Goal: Information Seeking & Learning: Learn about a topic

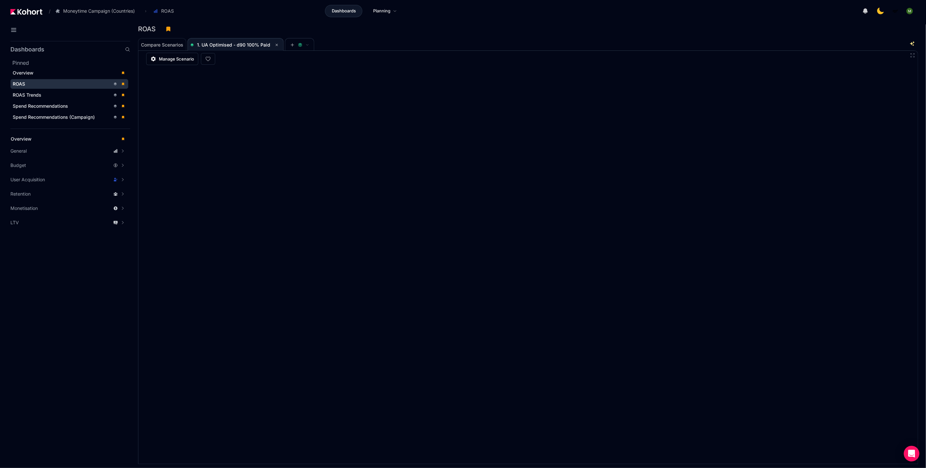
click at [443, 26] on div "ROAS" at bounding box center [525, 29] width 775 height 10
click at [723, 32] on div "ROAS" at bounding box center [525, 29] width 775 height 10
click at [404, 50] on div "Compare Scenarios 1. UA Optimised - d90 100% Paid" at bounding box center [520, 44] width 764 height 13
click at [73, 83] on div "ROAS" at bounding box center [62, 84] width 98 height 7
click at [73, 82] on div "ROAS" at bounding box center [62, 84] width 98 height 7
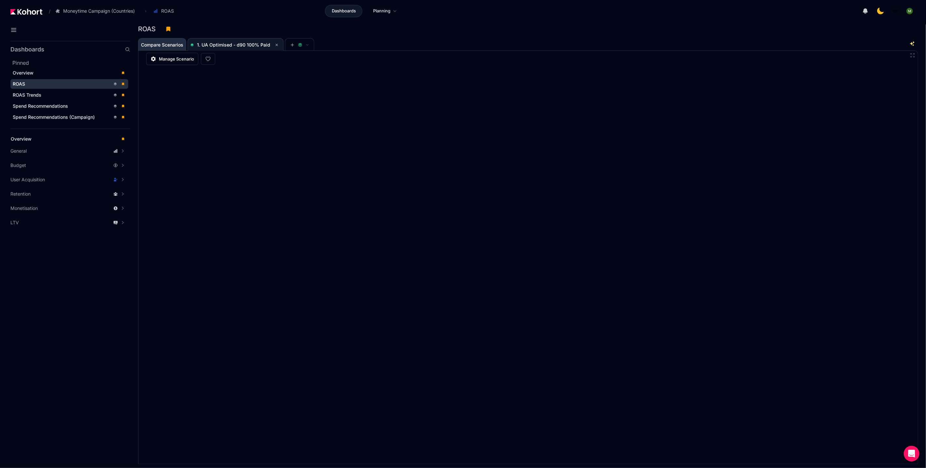
click at [155, 45] on span "Compare Scenarios" at bounding box center [162, 45] width 42 height 5
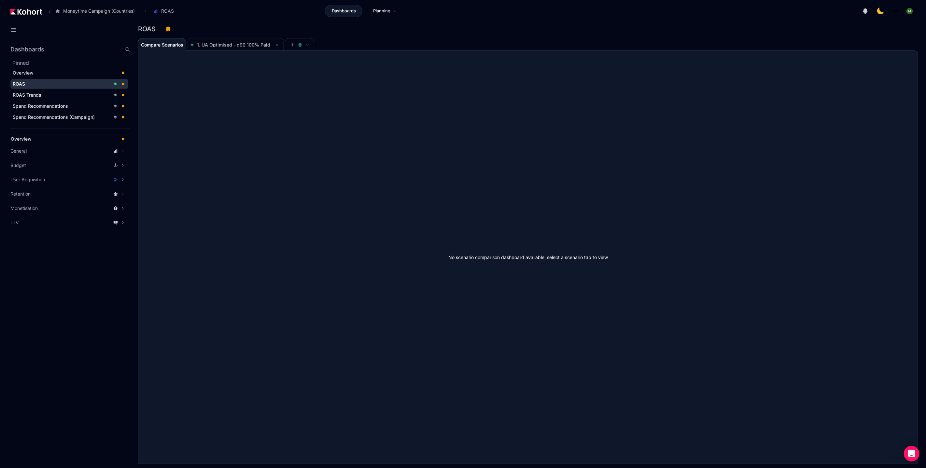
click at [66, 79] on span "ROAS" at bounding box center [69, 84] width 118 height 10
click at [241, 42] on span "1. UA Optimised - d90 100% Paid" at bounding box center [233, 45] width 73 height 6
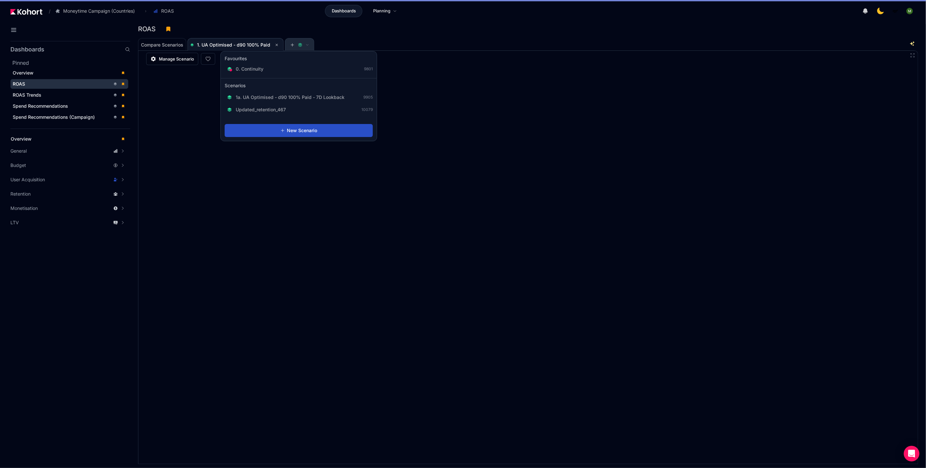
click at [298, 43] on icon at bounding box center [300, 45] width 5 height 5
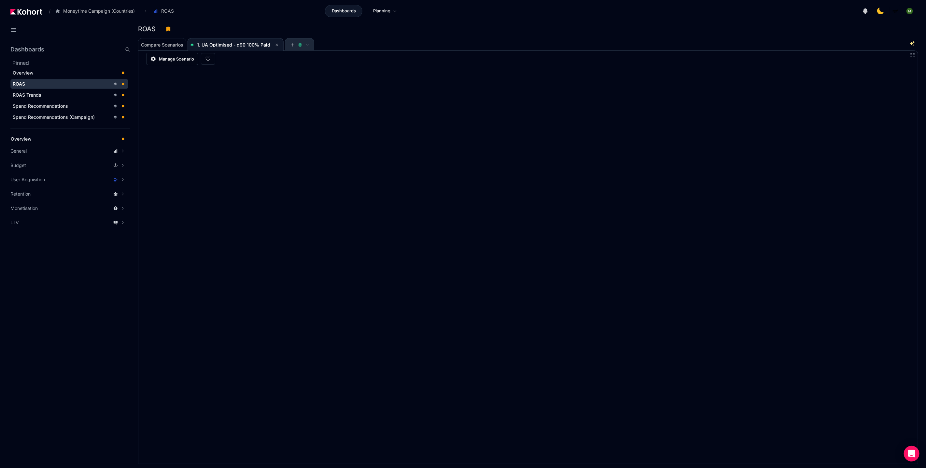
scroll to position [0, 0]
click at [298, 43] on icon at bounding box center [300, 43] width 4 height 2
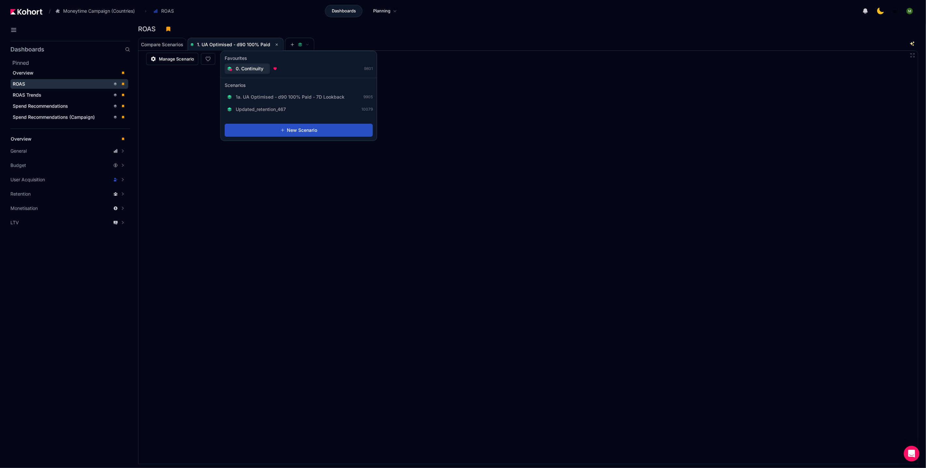
click at [266, 69] on div "0. Continuity" at bounding box center [247, 68] width 40 height 7
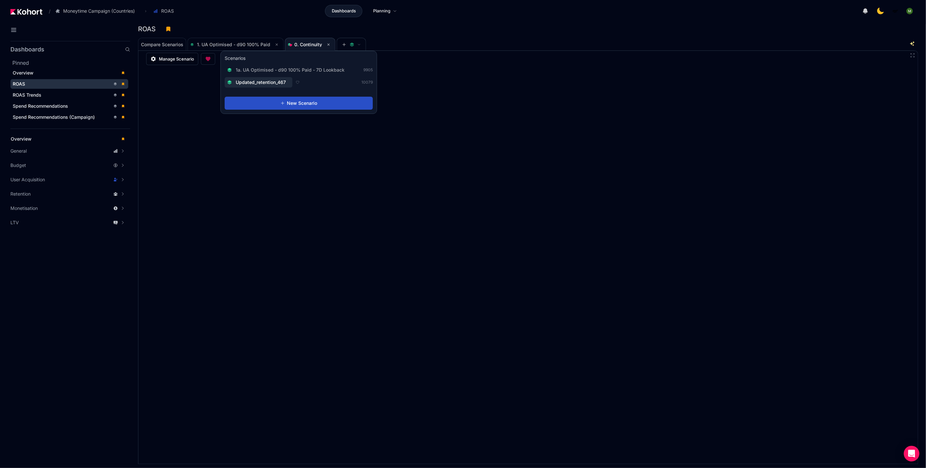
click at [265, 78] on button "Updated_retention_467" at bounding box center [259, 82] width 68 height 10
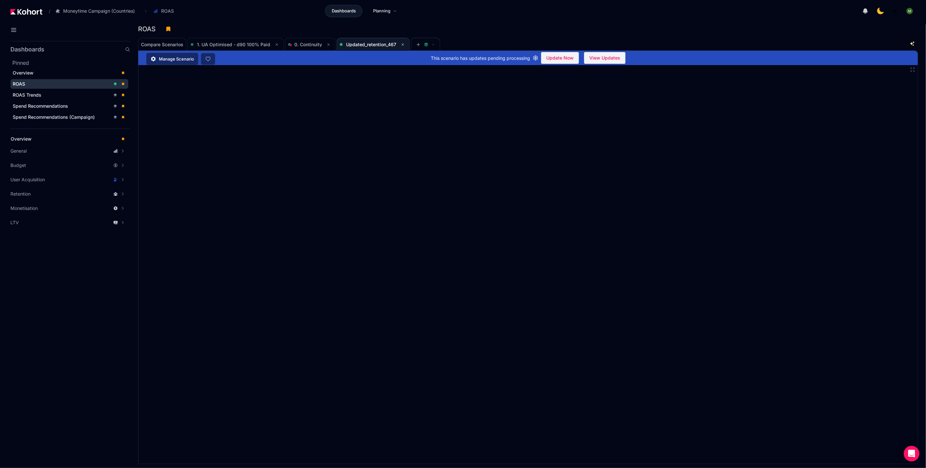
click at [59, 81] on div "ROAS" at bounding box center [62, 84] width 98 height 7
click at [61, 82] on div "ROAS" at bounding box center [62, 84] width 98 height 7
click at [56, 82] on div "ROAS" at bounding box center [62, 84] width 98 height 7
click at [563, 54] on span "Update Now" at bounding box center [559, 58] width 27 height 10
click at [155, 42] on span "Compare Scenarios" at bounding box center [162, 44] width 42 height 5
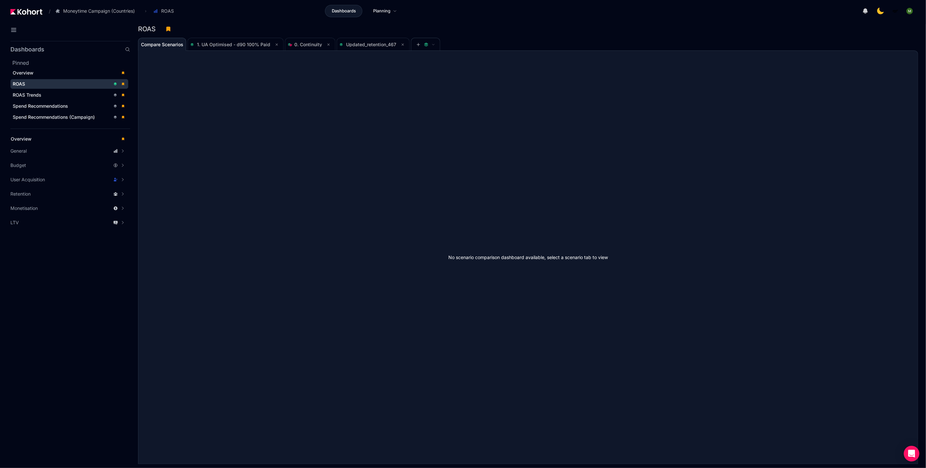
click at [42, 82] on div "ROAS" at bounding box center [62, 84] width 98 height 7
click at [31, 70] on div "Overview" at bounding box center [65, 73] width 104 height 7
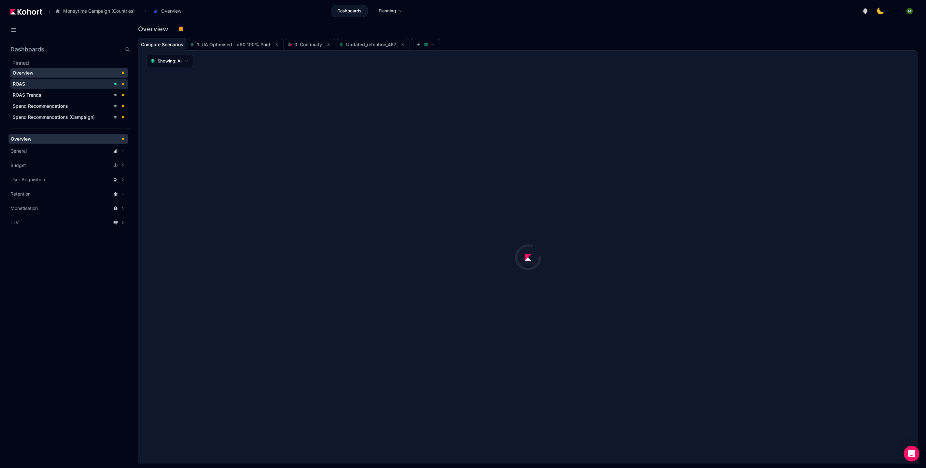
click at [32, 83] on div "ROAS" at bounding box center [62, 84] width 98 height 7
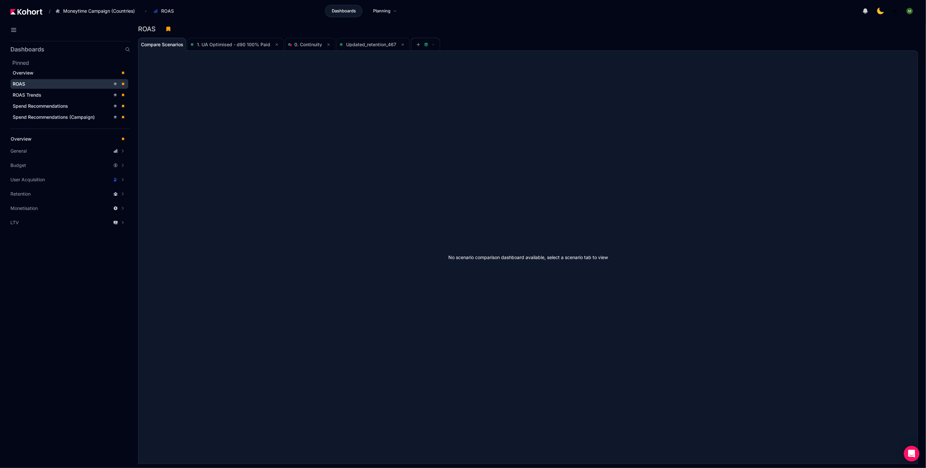
click at [29, 10] on img at bounding box center [26, 12] width 32 height 6
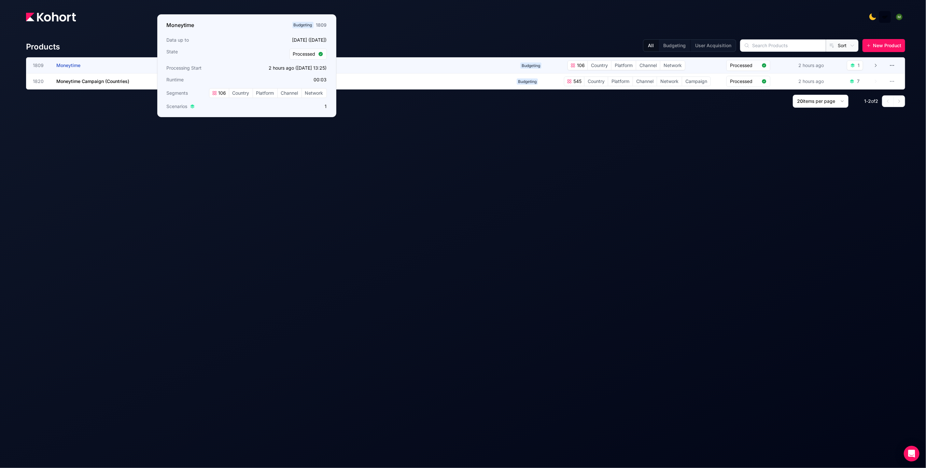
click at [67, 65] on span "Moneytime" at bounding box center [68, 65] width 24 height 6
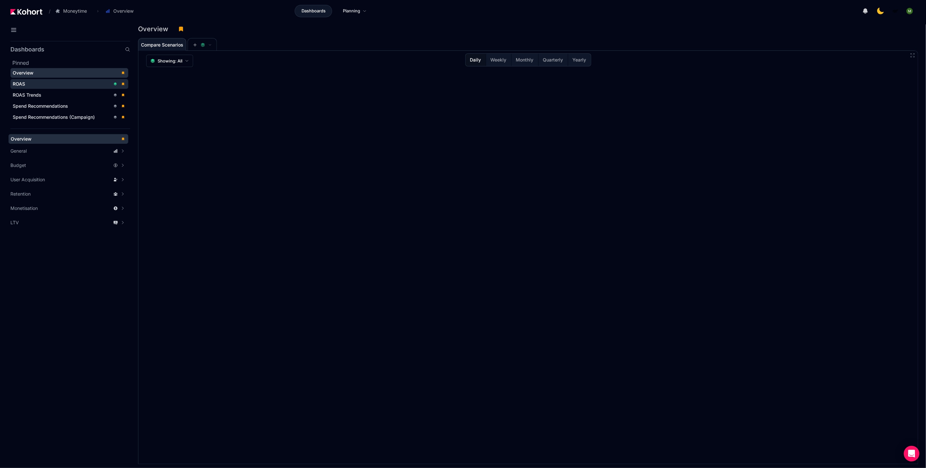
click at [65, 81] on div "ROAS" at bounding box center [62, 84] width 98 height 7
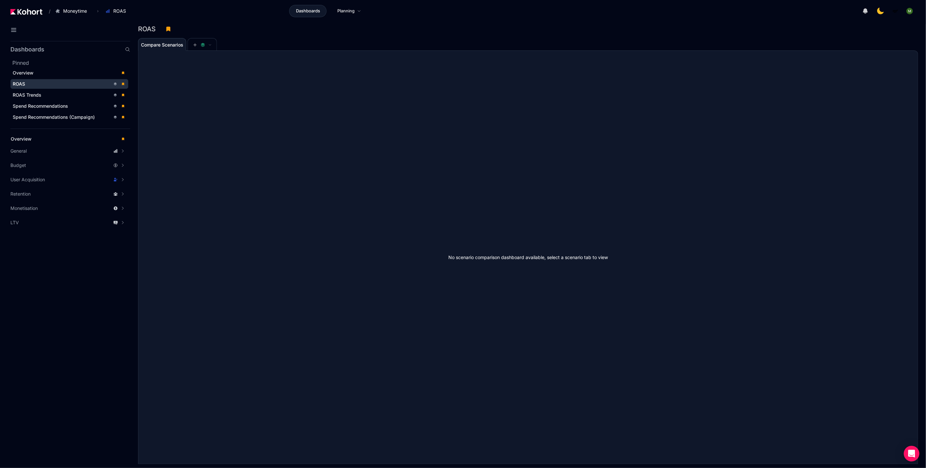
click at [35, 10] on img at bounding box center [26, 12] width 32 height 6
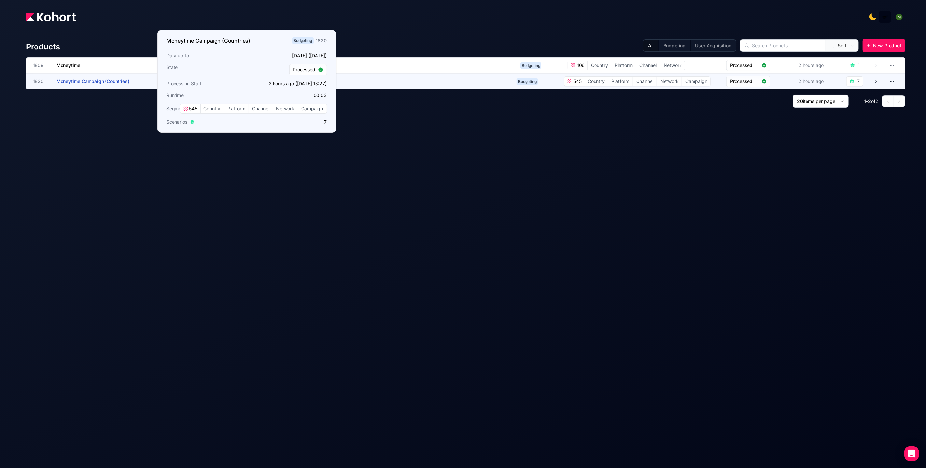
click at [112, 81] on span "Moneytime Campaign (Countries)" at bounding box center [92, 81] width 73 height 6
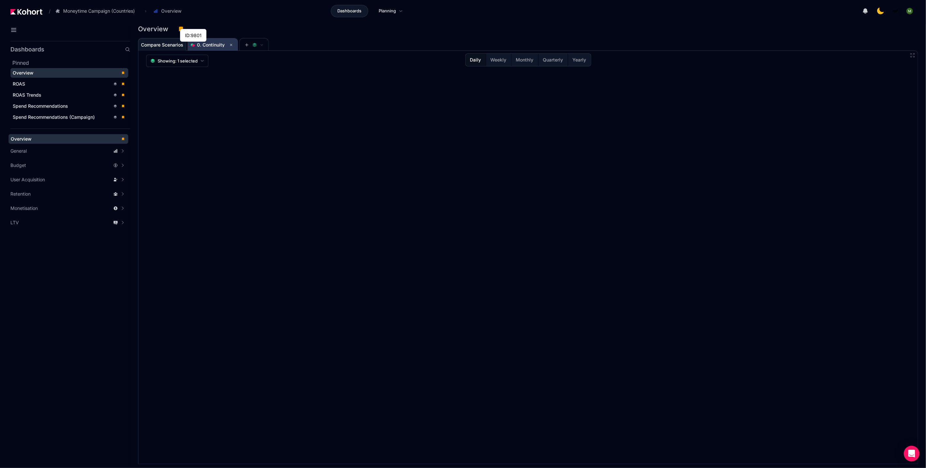
click at [195, 46] on app-svg-images at bounding box center [192, 44] width 5 height 3
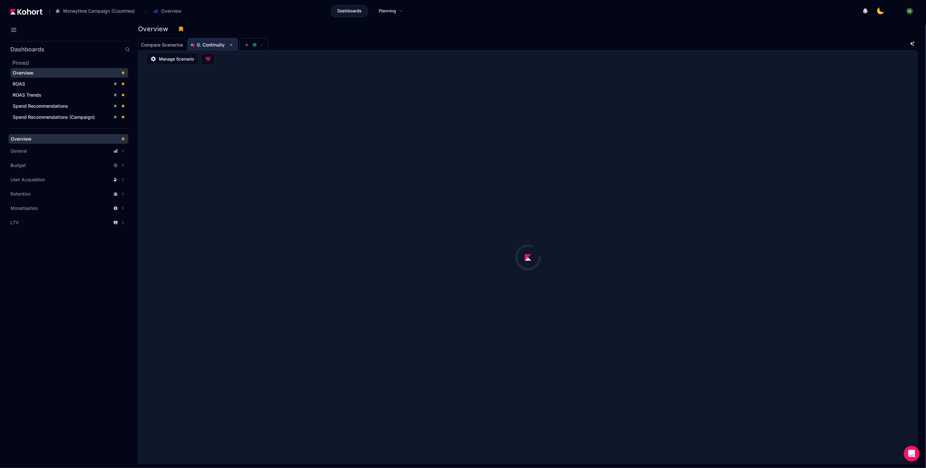
scroll to position [0, 0]
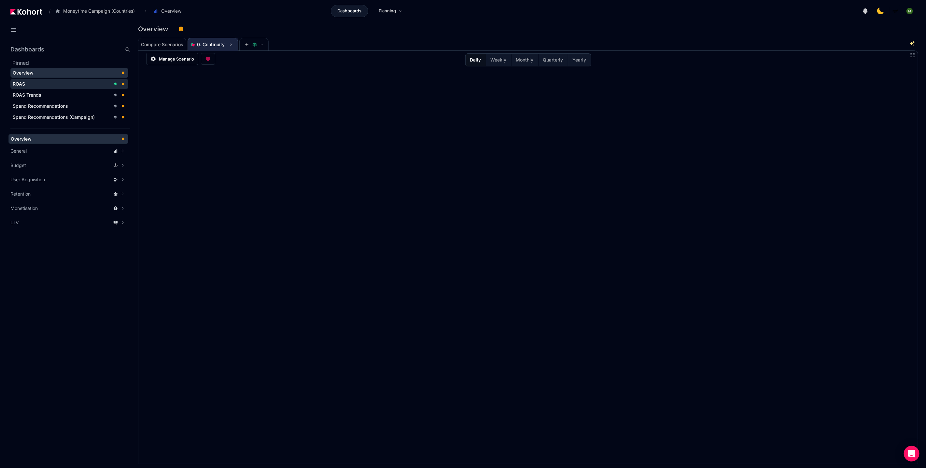
click at [91, 81] on div "ROAS" at bounding box center [62, 84] width 98 height 7
click at [282, 30] on div "ROAS" at bounding box center [525, 29] width 775 height 10
